Goal: Navigation & Orientation: Find specific page/section

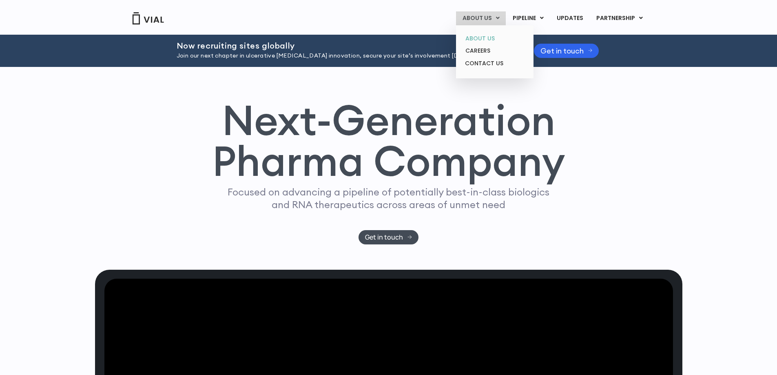
click at [475, 35] on link "ABOUT US" at bounding box center [494, 38] width 71 height 13
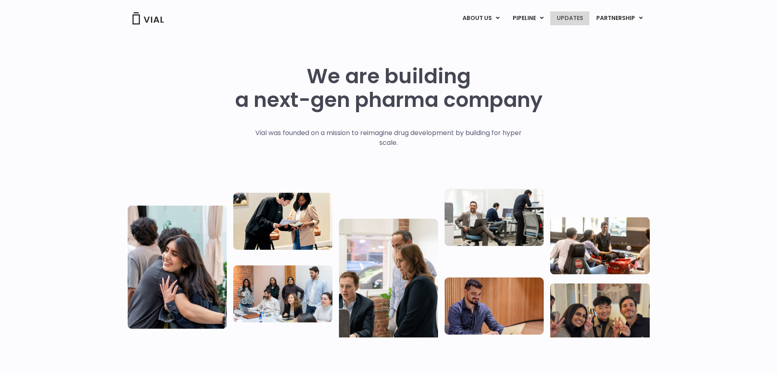
click at [570, 14] on link "UPDATES" at bounding box center [570, 18] width 39 height 14
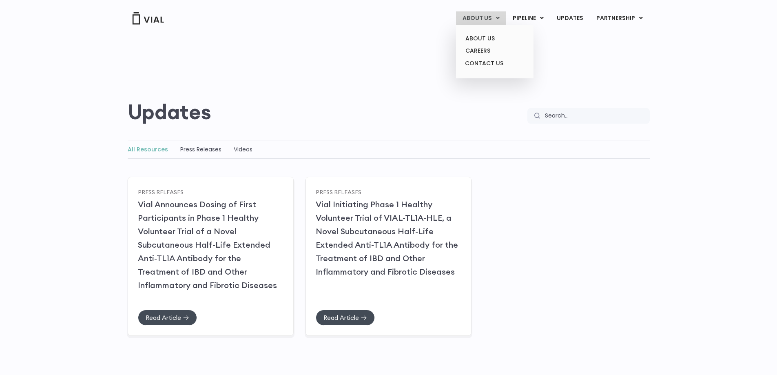
click at [475, 17] on link "ABOUT US" at bounding box center [481, 18] width 50 height 14
click at [482, 63] on link "CONTACT US" at bounding box center [494, 63] width 71 height 13
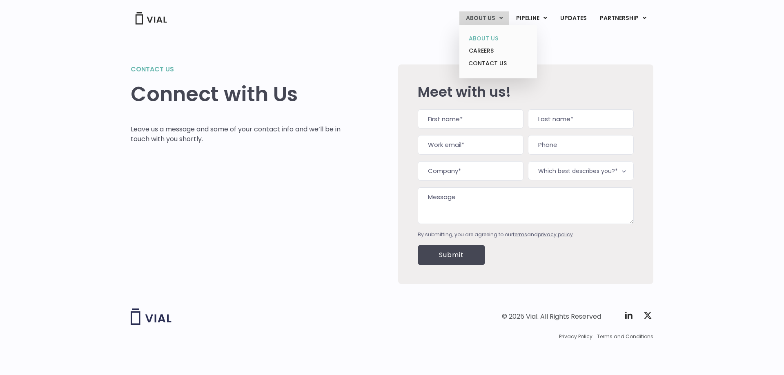
click at [485, 37] on link "ABOUT US" at bounding box center [497, 38] width 71 height 13
